Goal: Task Accomplishment & Management: Complete application form

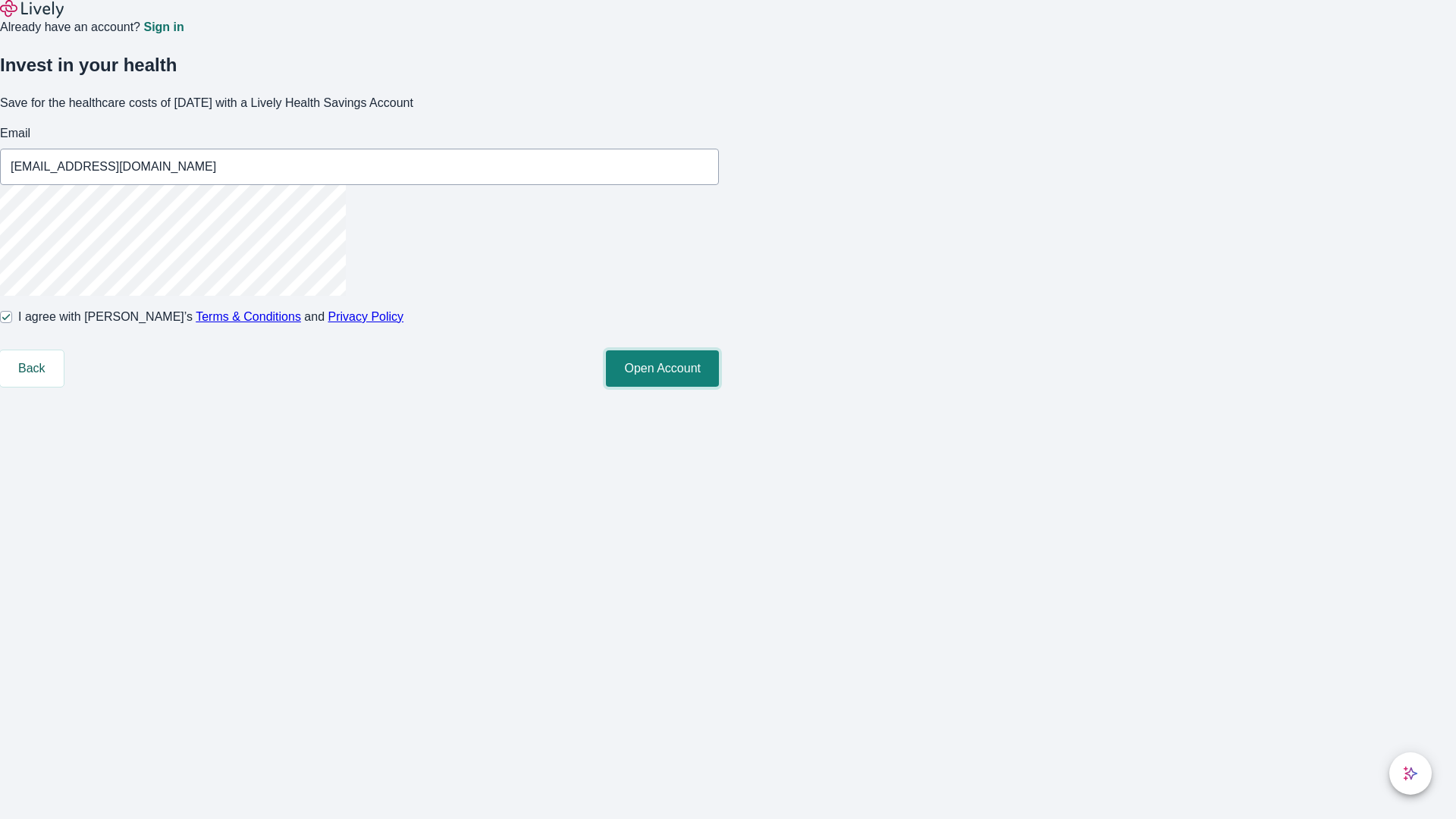
click at [719, 387] on button "Open Account" at bounding box center [662, 368] width 113 height 37
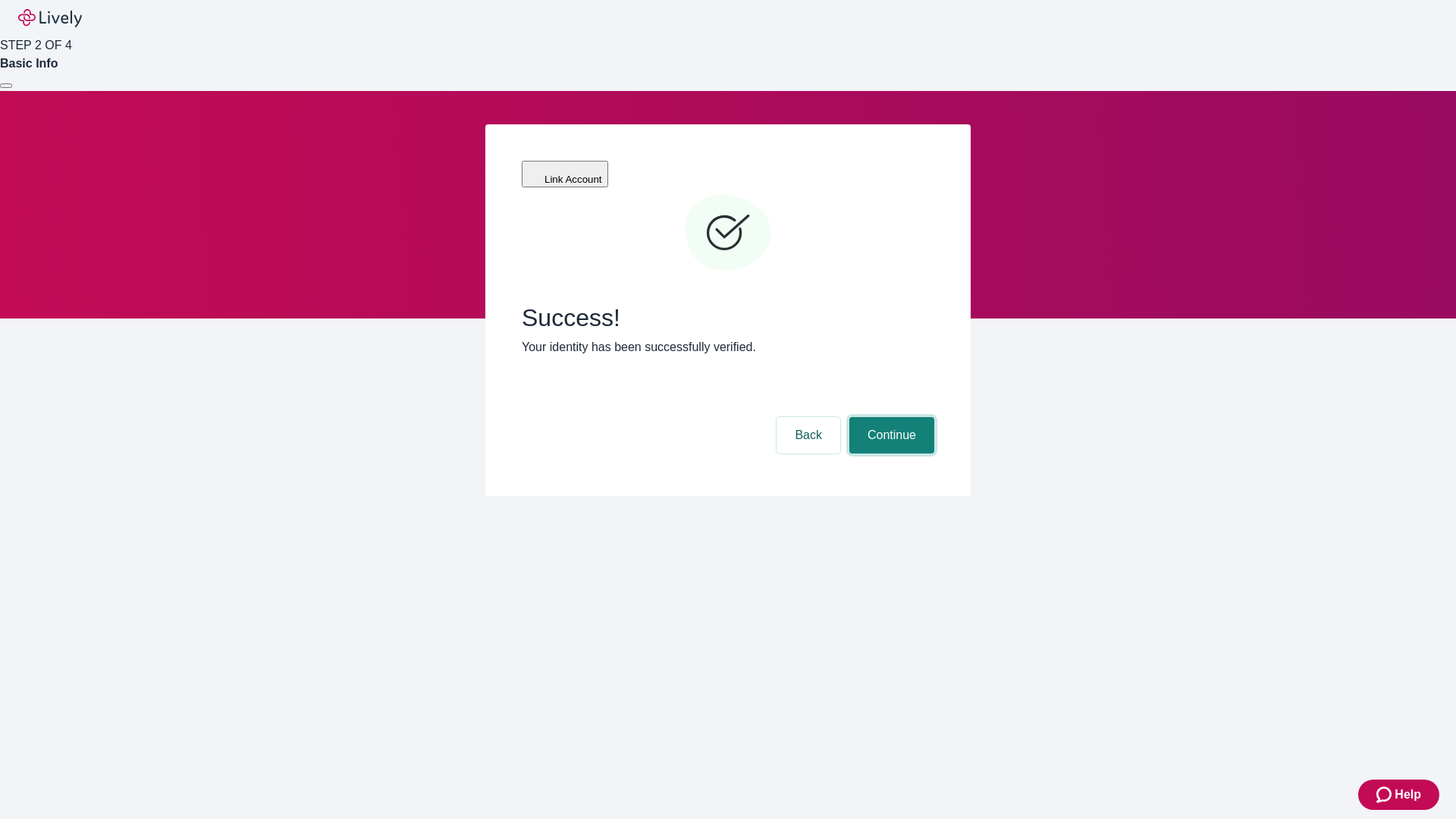
click at [889, 417] on button "Continue" at bounding box center [891, 435] width 85 height 37
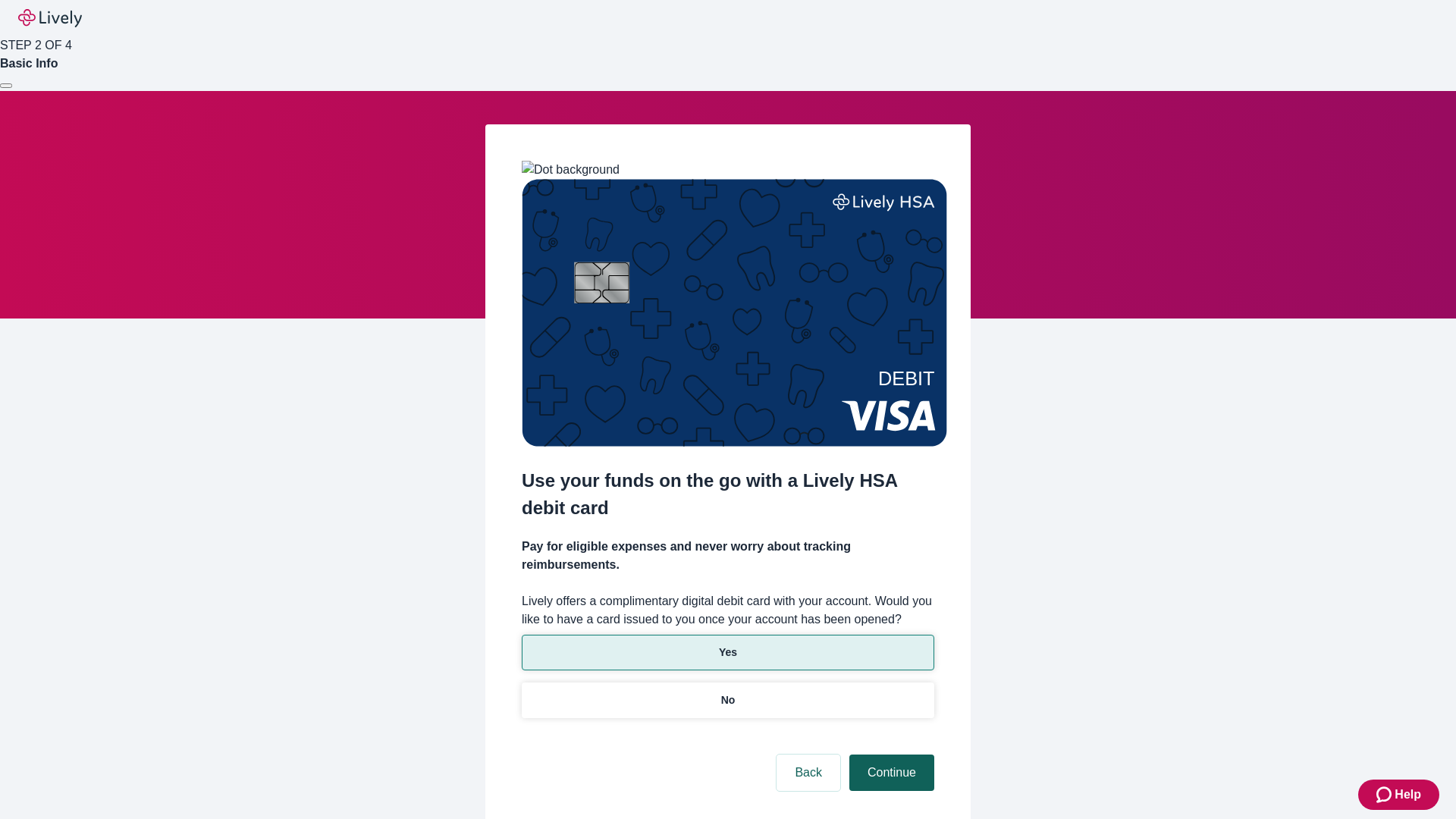
click at [727, 693] on p "No" at bounding box center [728, 701] width 14 height 16
click at [889, 755] on button "Continue" at bounding box center [891, 773] width 85 height 37
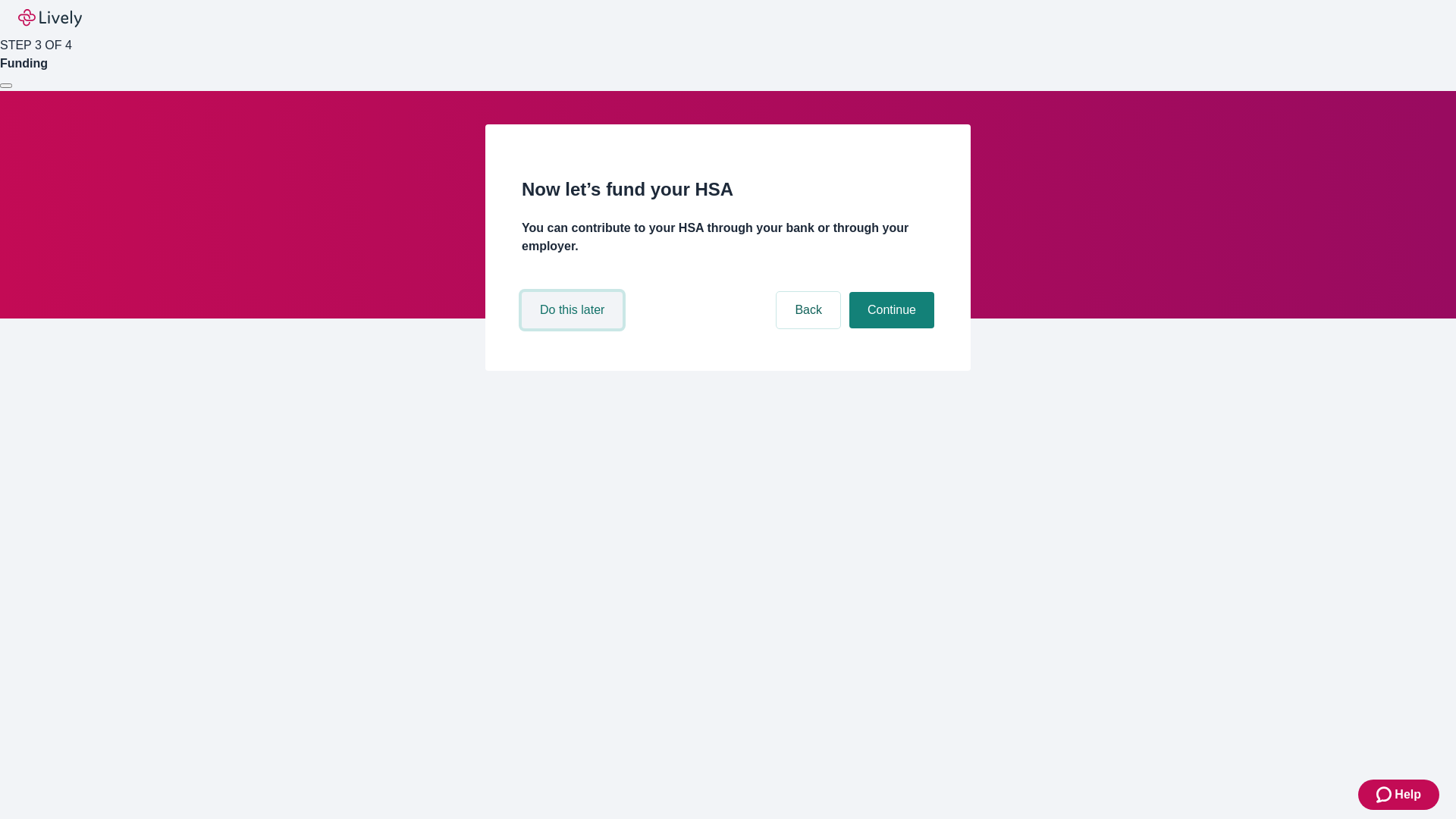
click at [574, 328] on button "Do this later" at bounding box center [572, 310] width 100 height 37
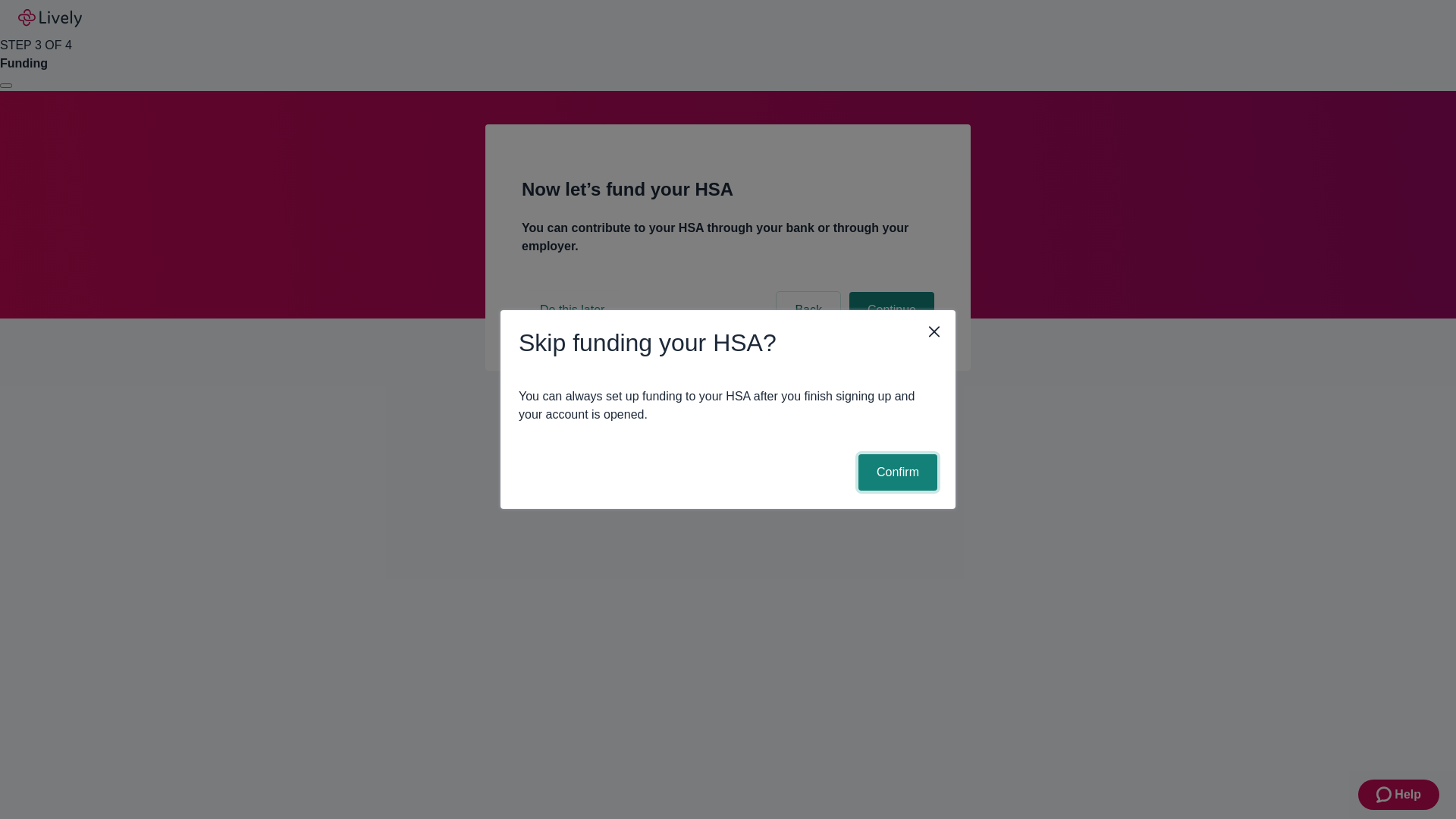
click at [895, 473] on button "Confirm" at bounding box center [897, 473] width 79 height 37
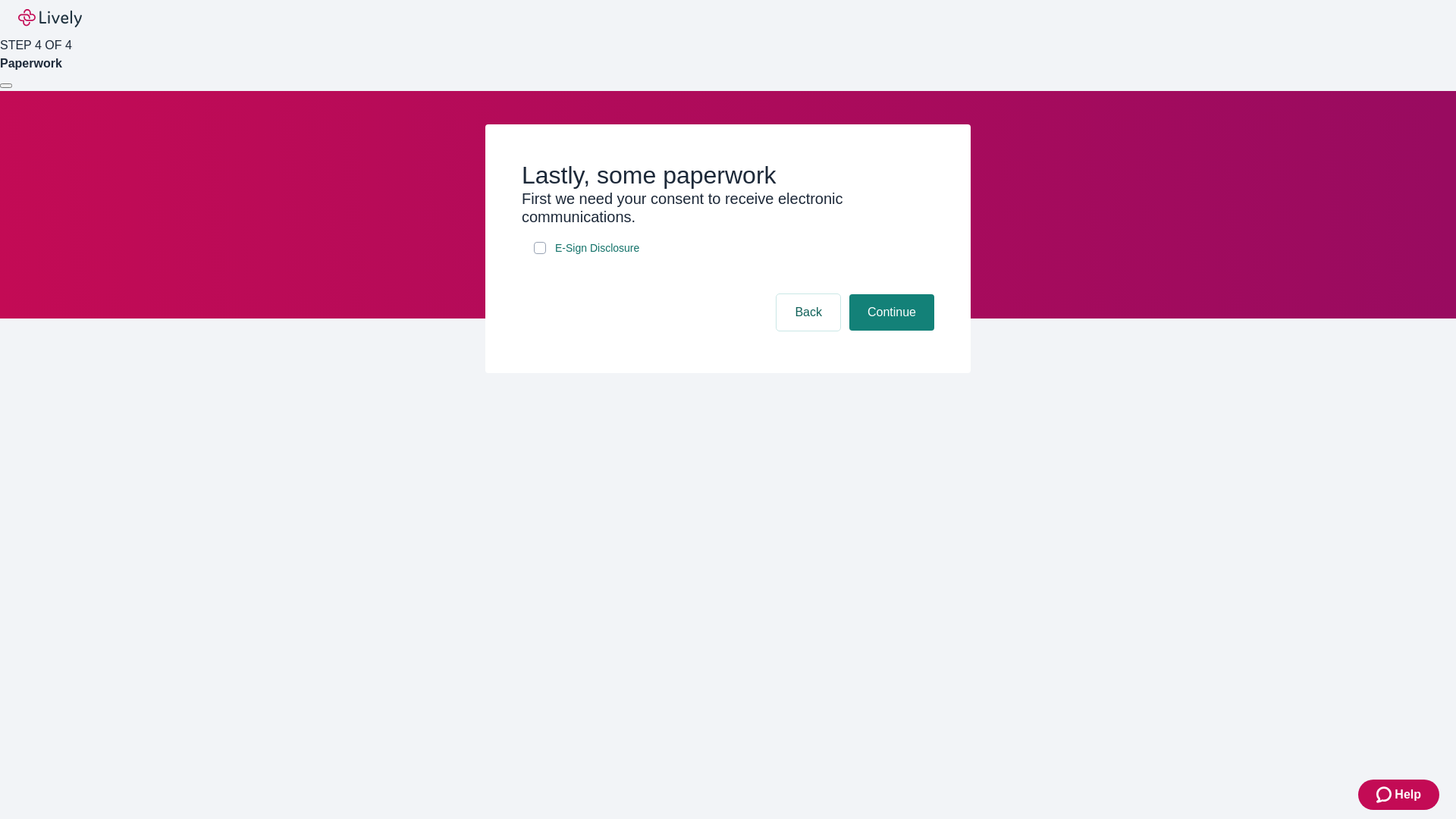
click at [540, 254] on input "E-Sign Disclosure" at bounding box center [540, 248] width 12 height 12
checkbox input "true"
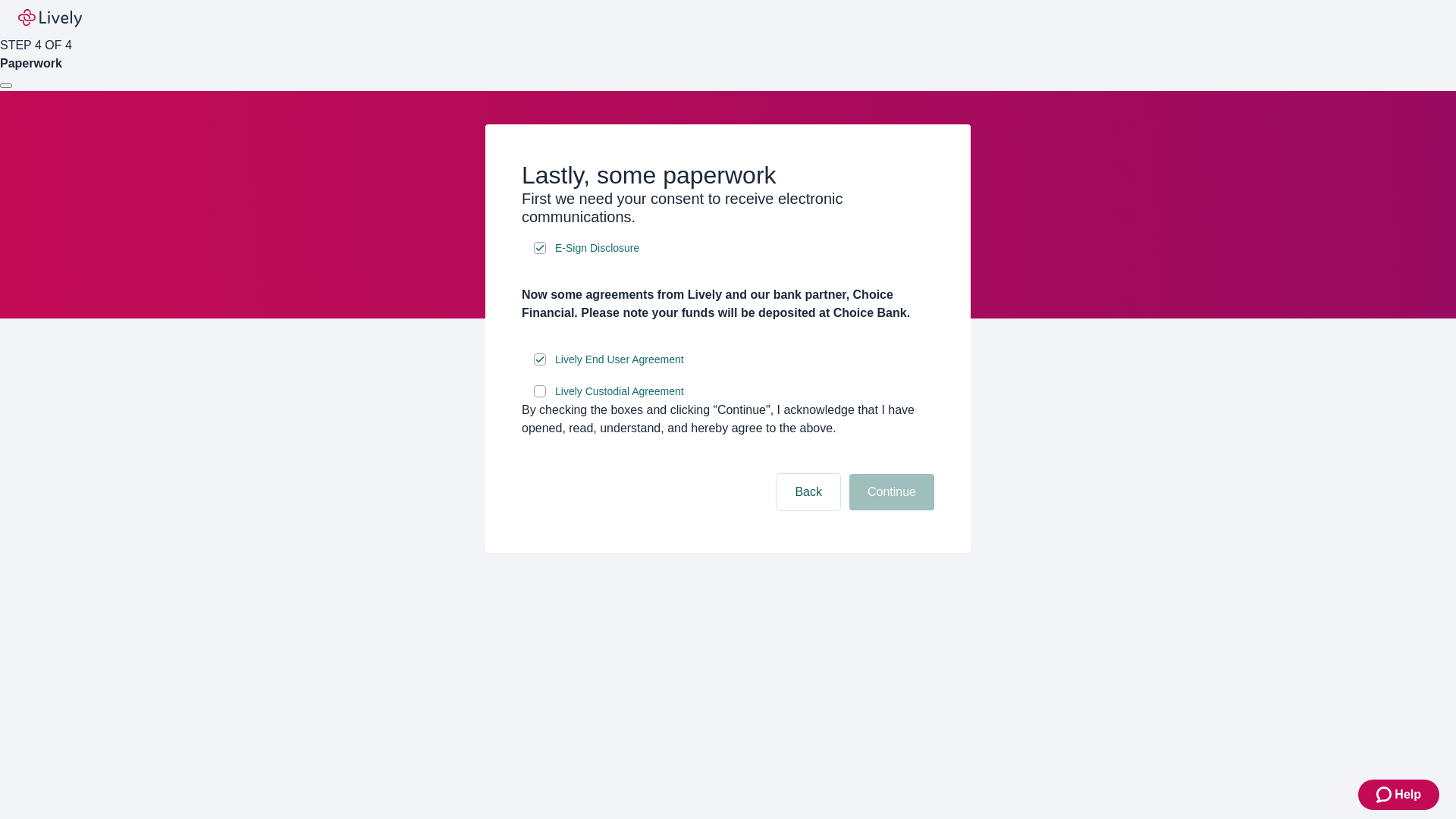
click at [540, 397] on input "Lively Custodial Agreement" at bounding box center [540, 391] width 12 height 12
checkbox input "true"
click at [889, 511] on button "Continue" at bounding box center [891, 492] width 85 height 37
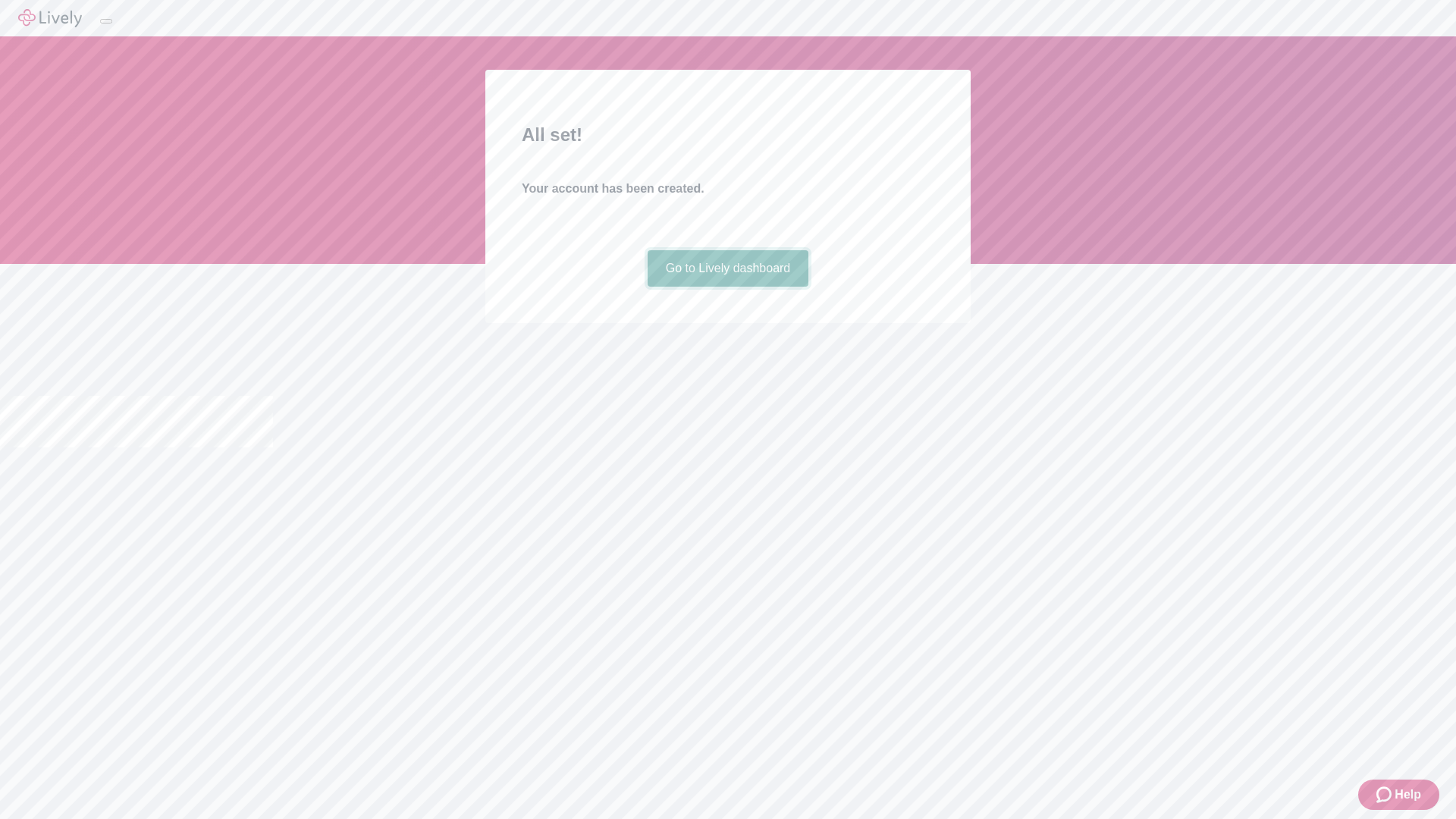
click at [727, 287] on link "Go to Lively dashboard" at bounding box center [728, 269] width 161 height 37
